Goal: Task Accomplishment & Management: Manage account settings

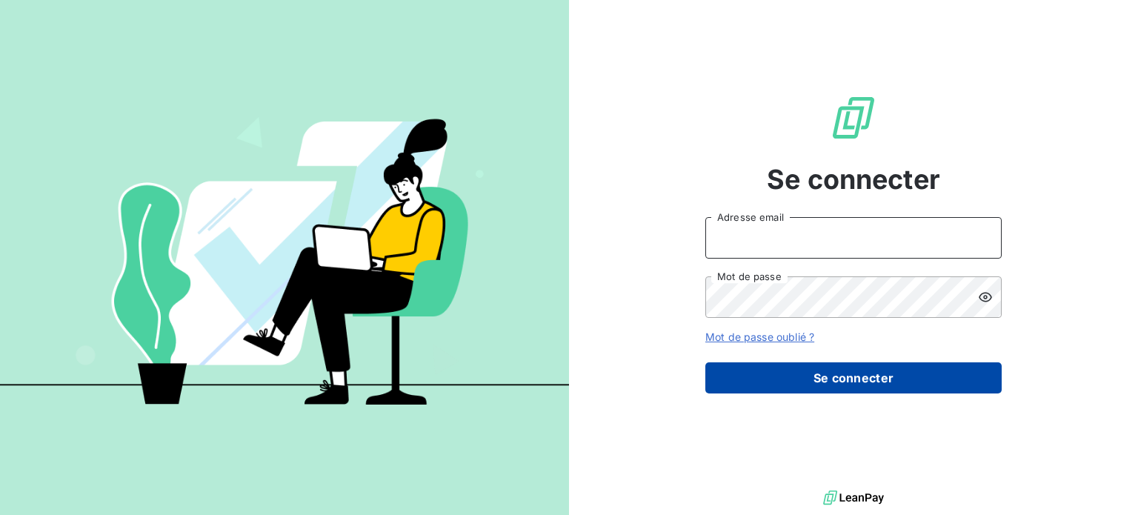
type input "[PERSON_NAME][EMAIL_ADDRESS][DOMAIN_NAME]"
click at [789, 385] on button "Se connecter" at bounding box center [854, 377] width 296 height 31
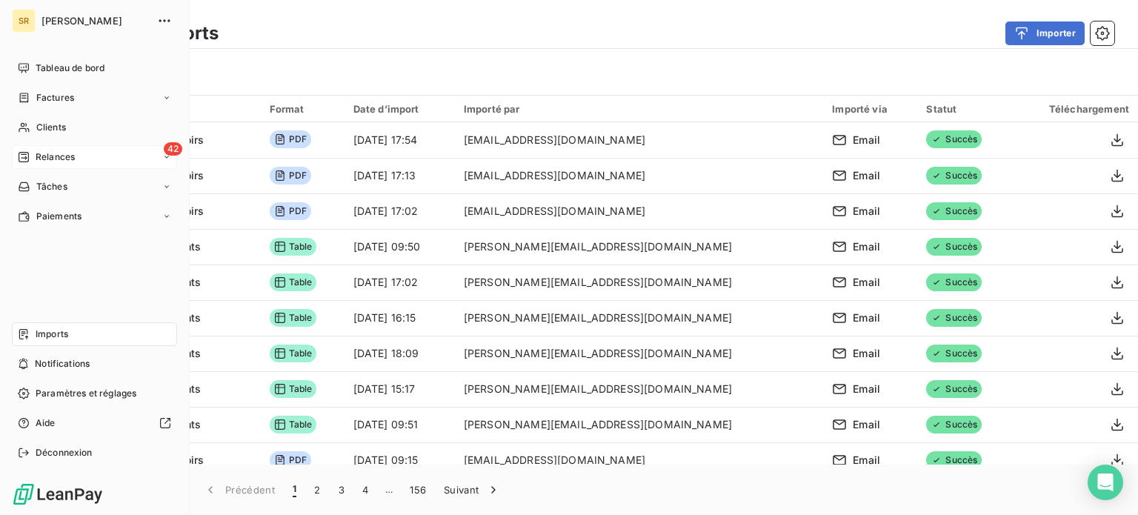
click at [82, 165] on div "42 Relances" at bounding box center [94, 157] width 165 height 24
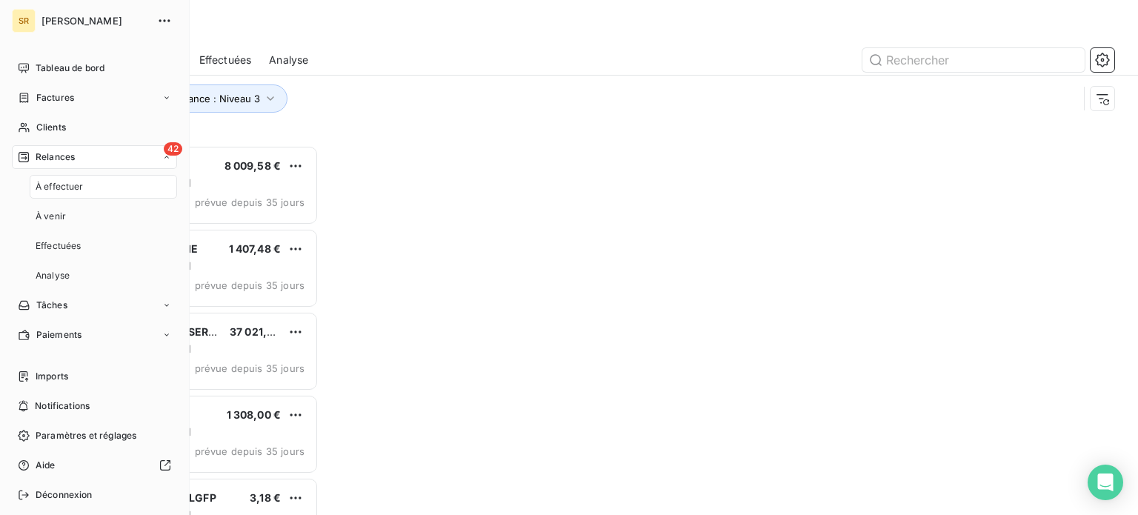
scroll to position [359, 236]
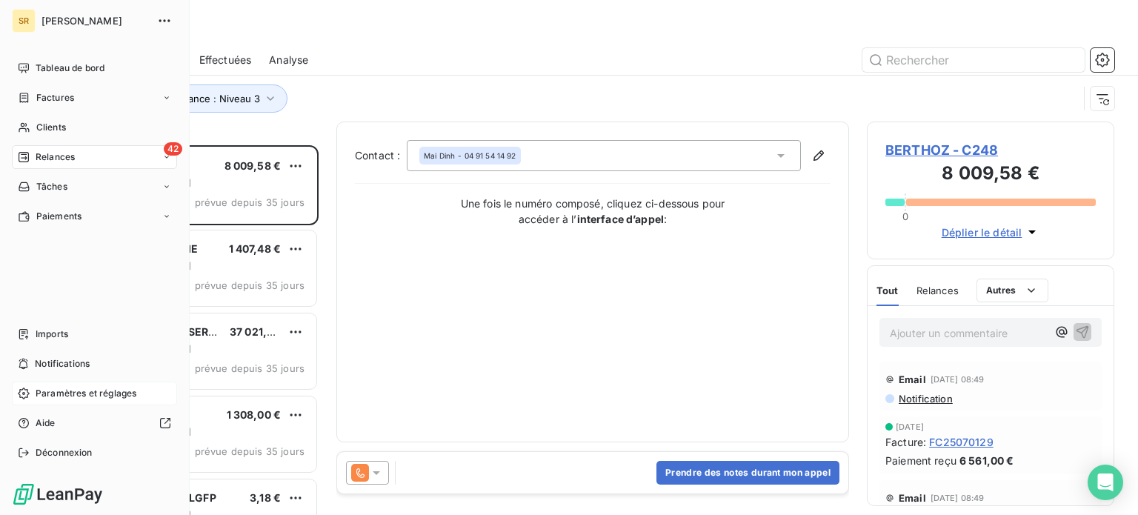
click at [66, 389] on span "Paramètres et réglages" at bounding box center [86, 393] width 101 height 13
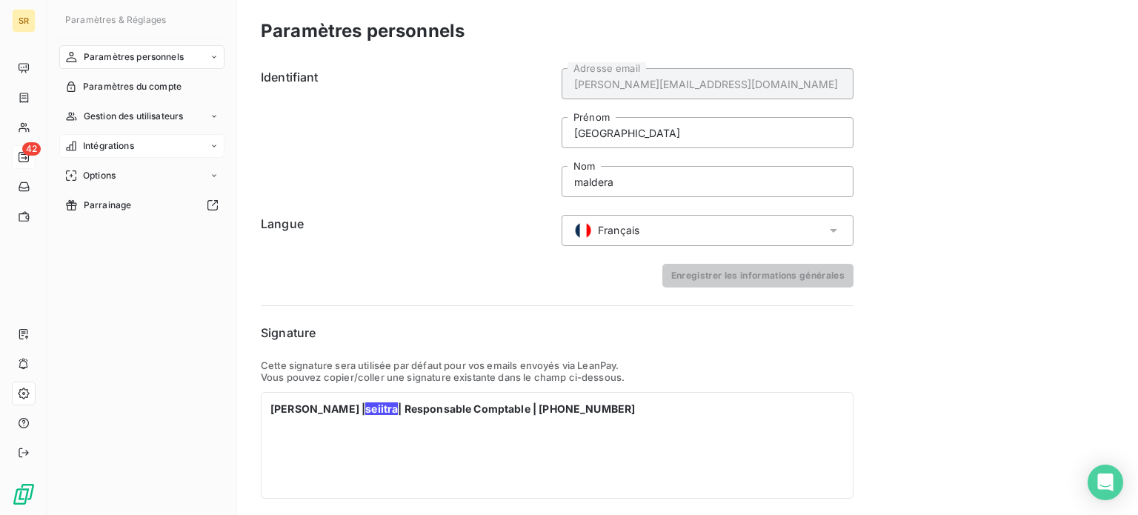
click at [107, 145] on span "Intégrations" at bounding box center [108, 145] width 51 height 13
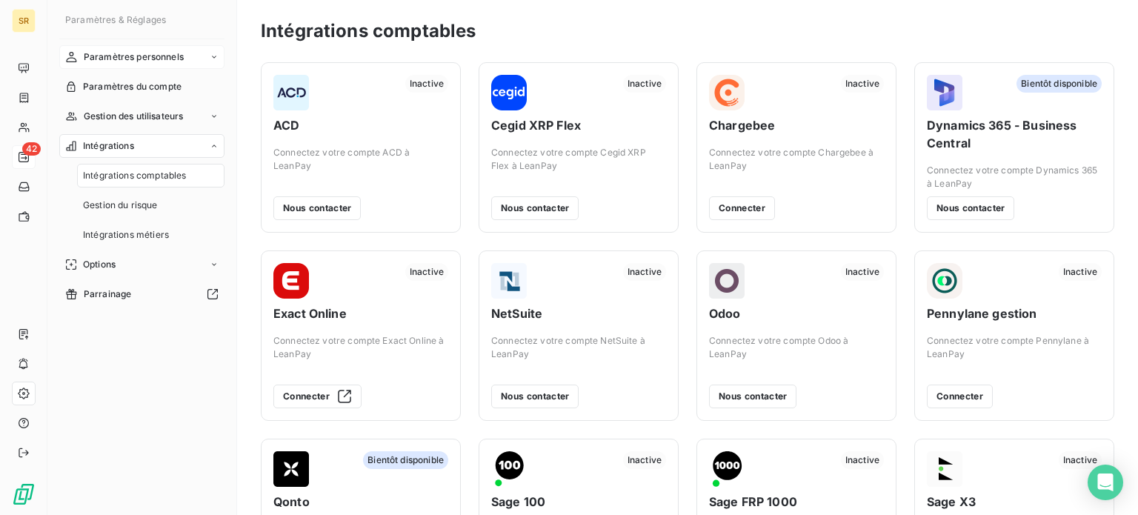
click at [136, 54] on span "Paramètres personnels" at bounding box center [134, 56] width 100 height 13
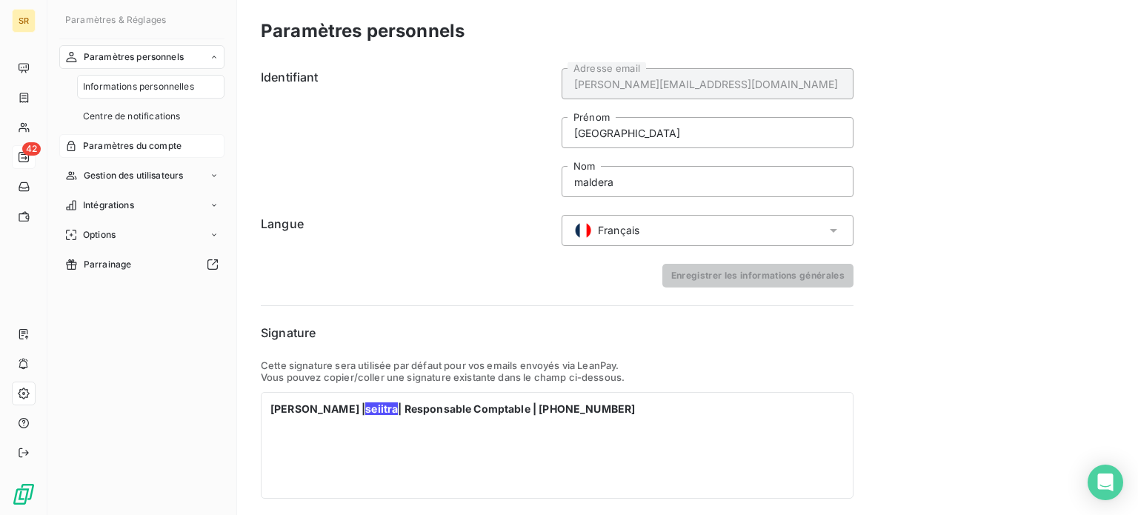
click at [127, 150] on span "Paramètres du compte" at bounding box center [132, 145] width 99 height 13
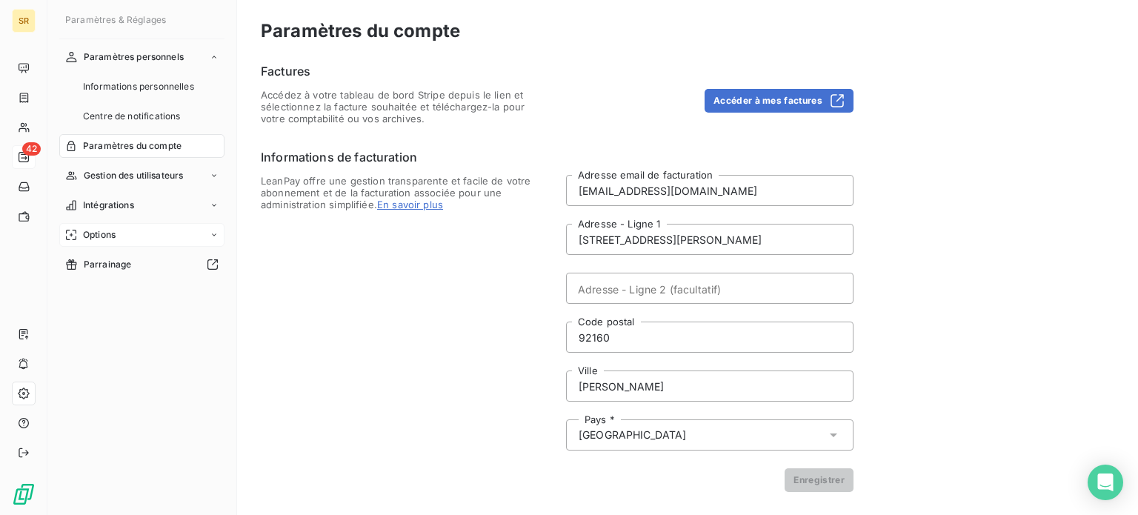
click at [122, 231] on div "Options" at bounding box center [141, 235] width 165 height 24
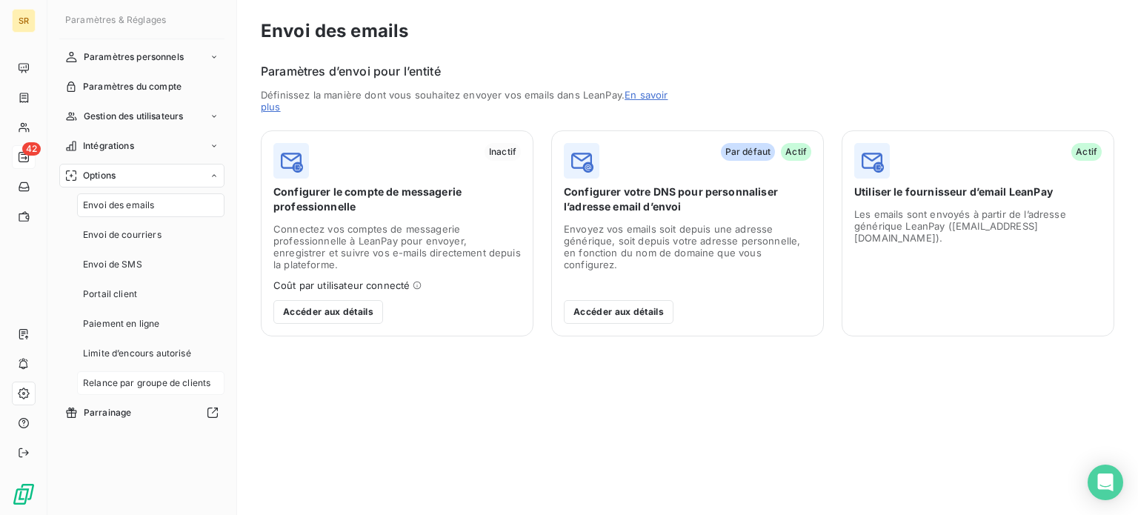
click at [130, 388] on span "Relance par groupe de clients" at bounding box center [146, 382] width 127 height 13
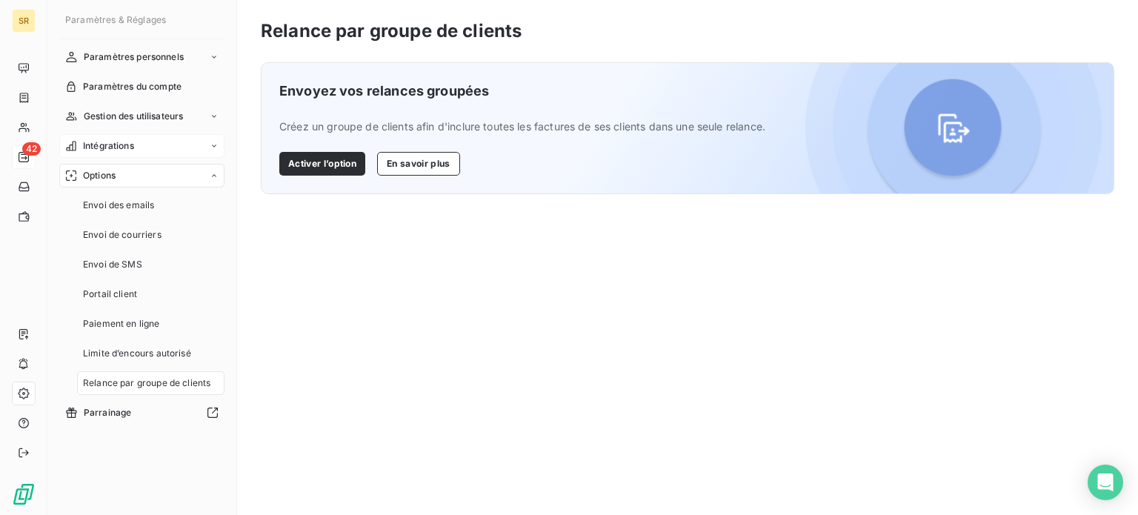
click at [122, 148] on span "Intégrations" at bounding box center [108, 145] width 51 height 13
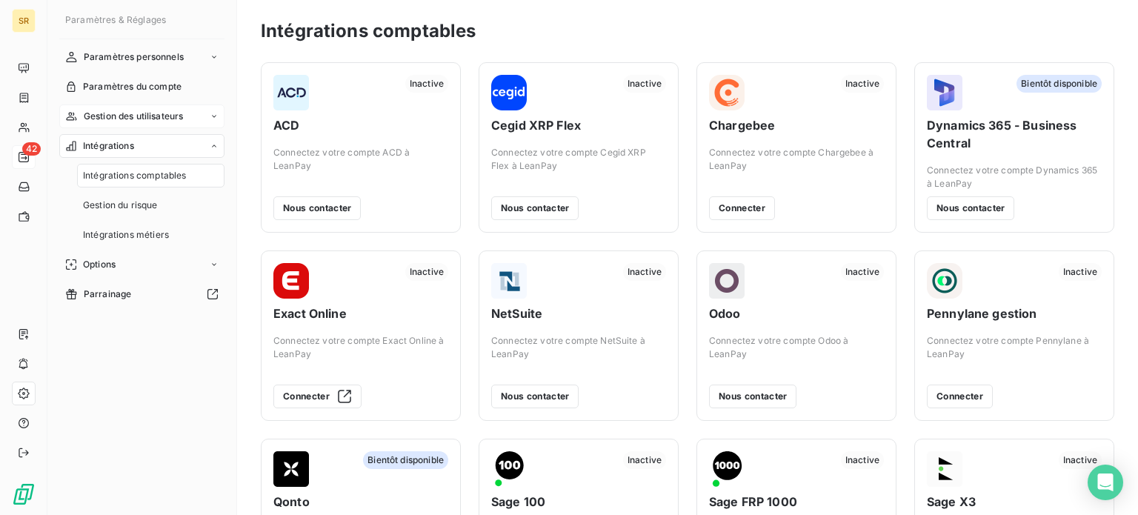
click at [154, 118] on span "Gestion des utilisateurs" at bounding box center [134, 116] width 100 height 13
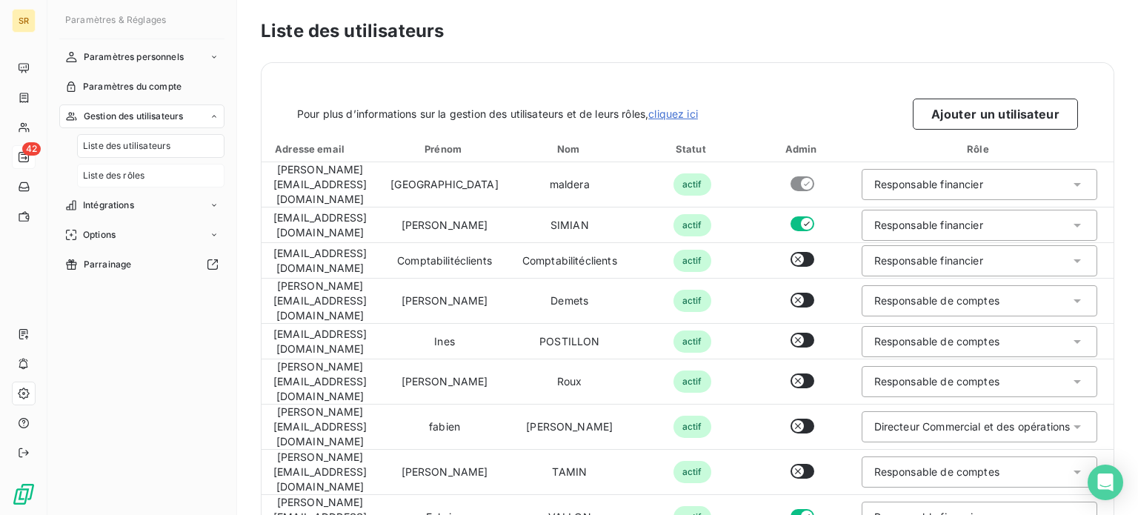
click at [127, 173] on span "Liste des rôles" at bounding box center [114, 175] width 62 height 13
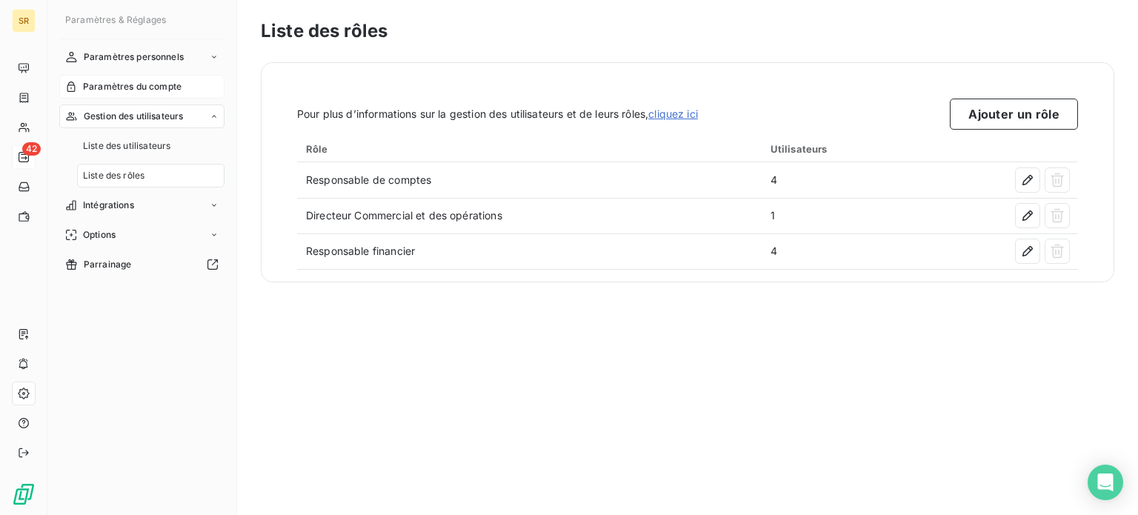
click at [116, 84] on span "Paramètres du compte" at bounding box center [132, 86] width 99 height 13
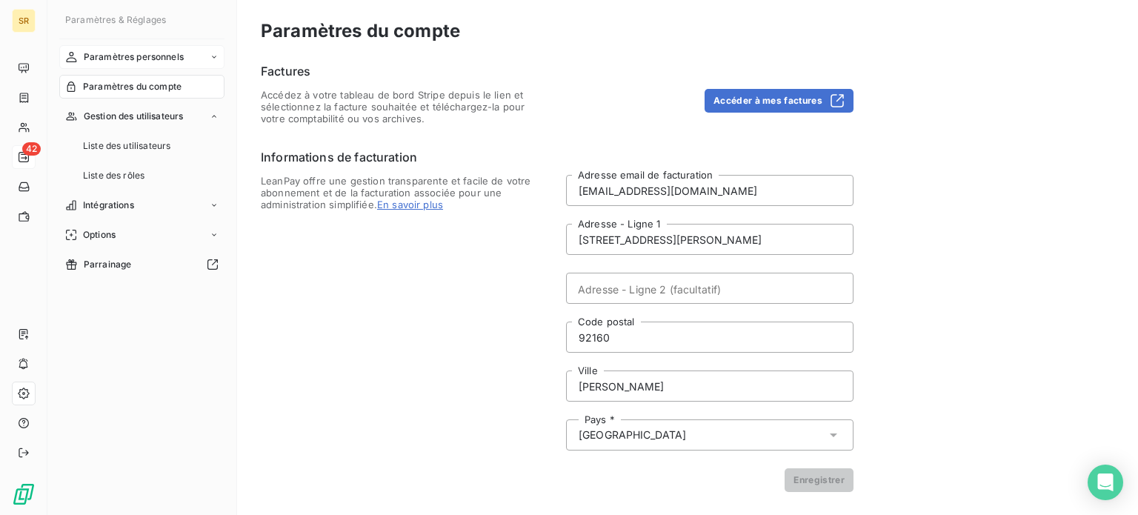
click at [132, 59] on span "Paramètres personnels" at bounding box center [134, 56] width 100 height 13
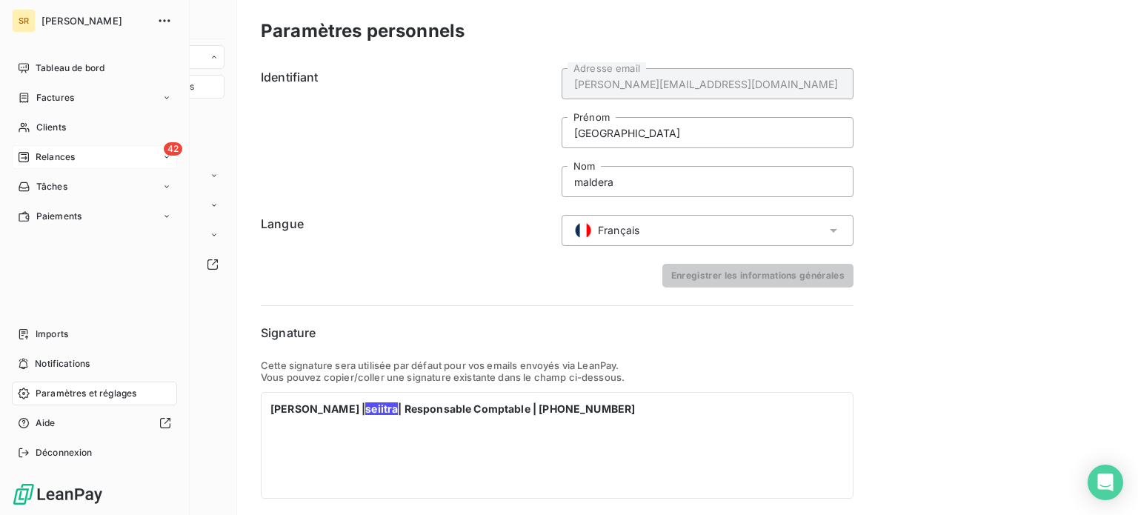
click at [60, 153] on span "Relances" at bounding box center [55, 156] width 39 height 13
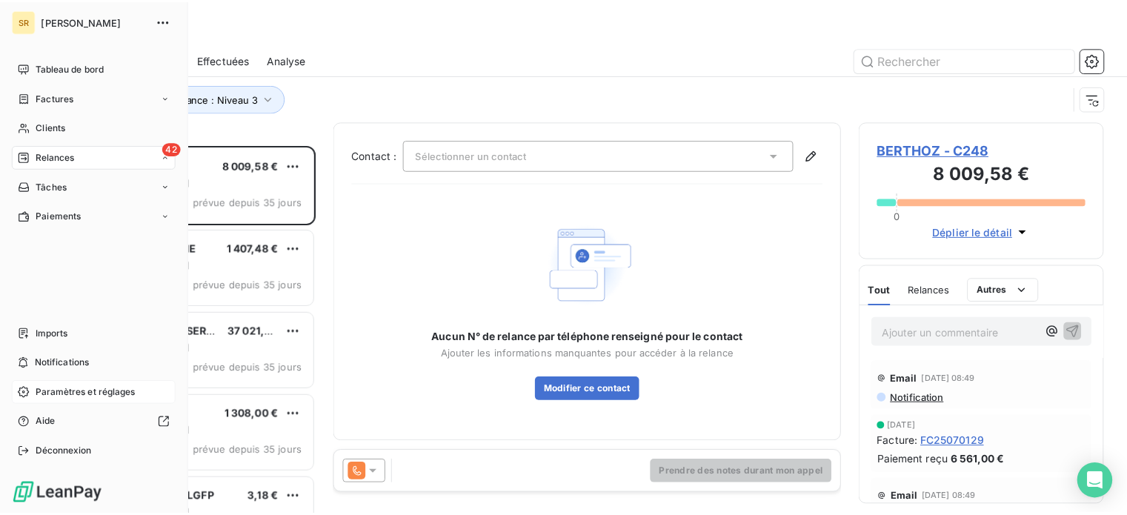
scroll to position [359, 236]
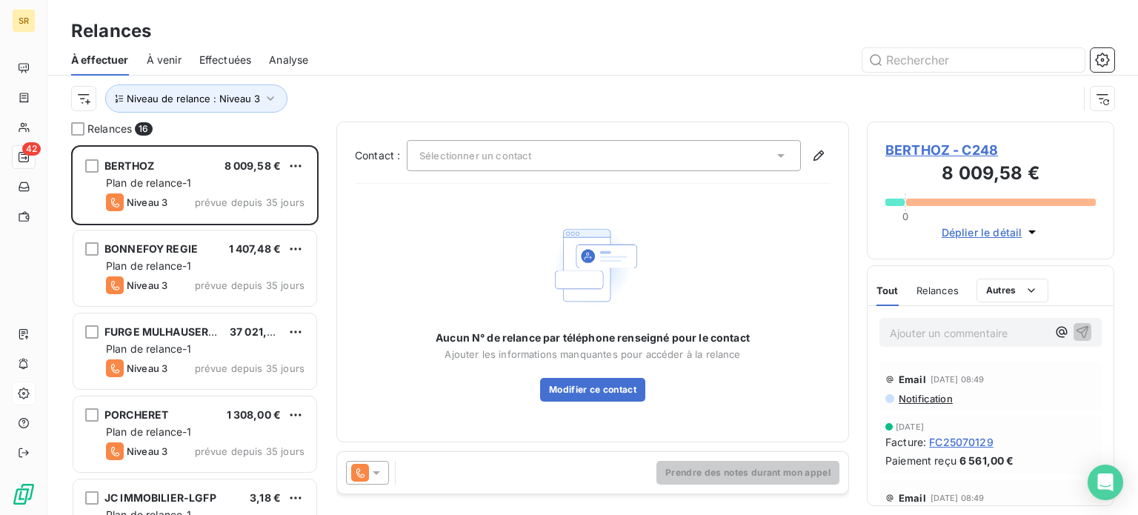
click at [497, 42] on div "Relances" at bounding box center [592, 31] width 1091 height 27
click at [1095, 63] on icon "button" at bounding box center [1102, 60] width 15 height 15
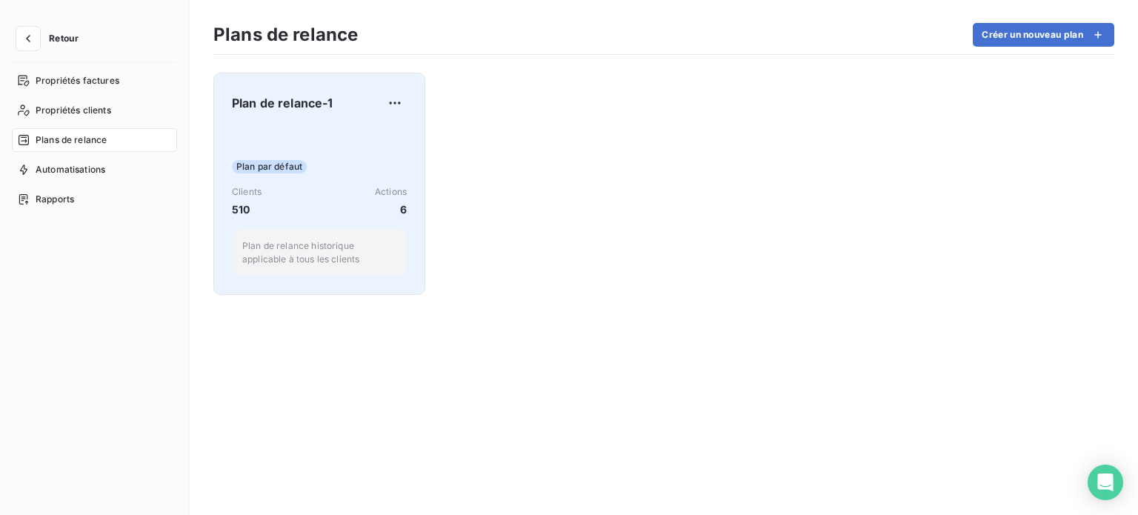
click at [270, 97] on span "Plan de relance-1" at bounding box center [283, 103] width 102 height 18
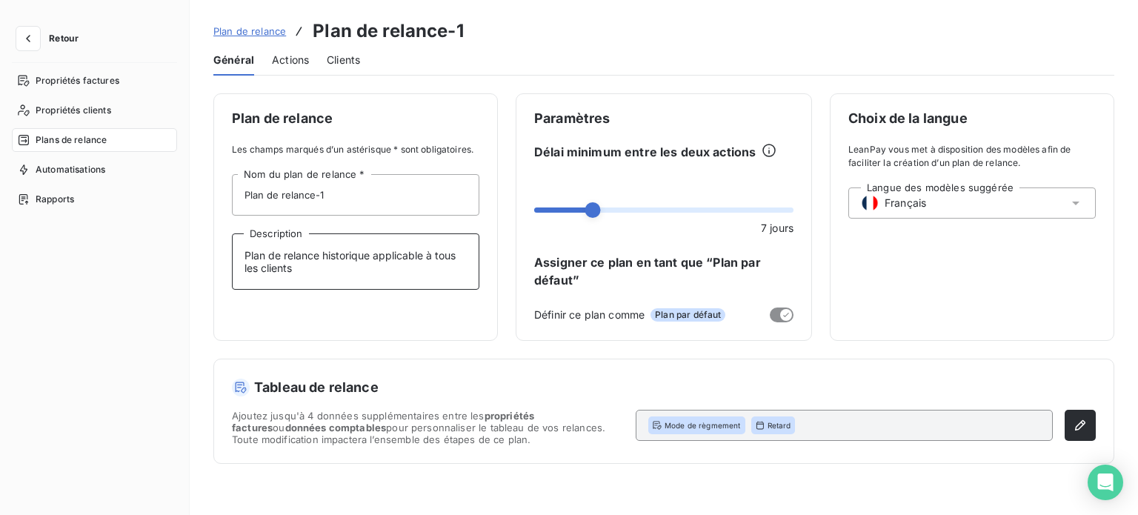
click at [394, 247] on textarea "Plan de relance historique applicable à tous les clients" at bounding box center [356, 261] width 248 height 56
click at [298, 265] on textarea "Plan de relance historique applicable à tous les clients" at bounding box center [356, 261] width 248 height 56
click at [362, 186] on input "Plan de relance-1" at bounding box center [356, 195] width 248 height 42
click at [614, 142] on div "Paramètres Délai minimum entre les deux actions 7 jours Assigner ce plan en tan…" at bounding box center [664, 217] width 296 height 248
click at [283, 56] on span "Actions" at bounding box center [290, 60] width 37 height 15
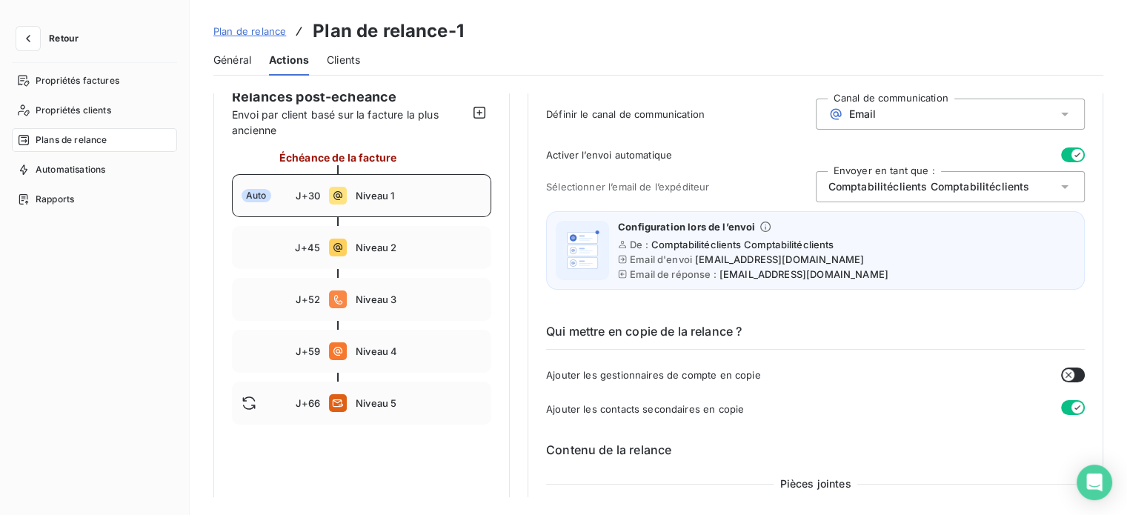
scroll to position [222, 0]
